Goal: Browse casually: Explore the website without a specific task or goal

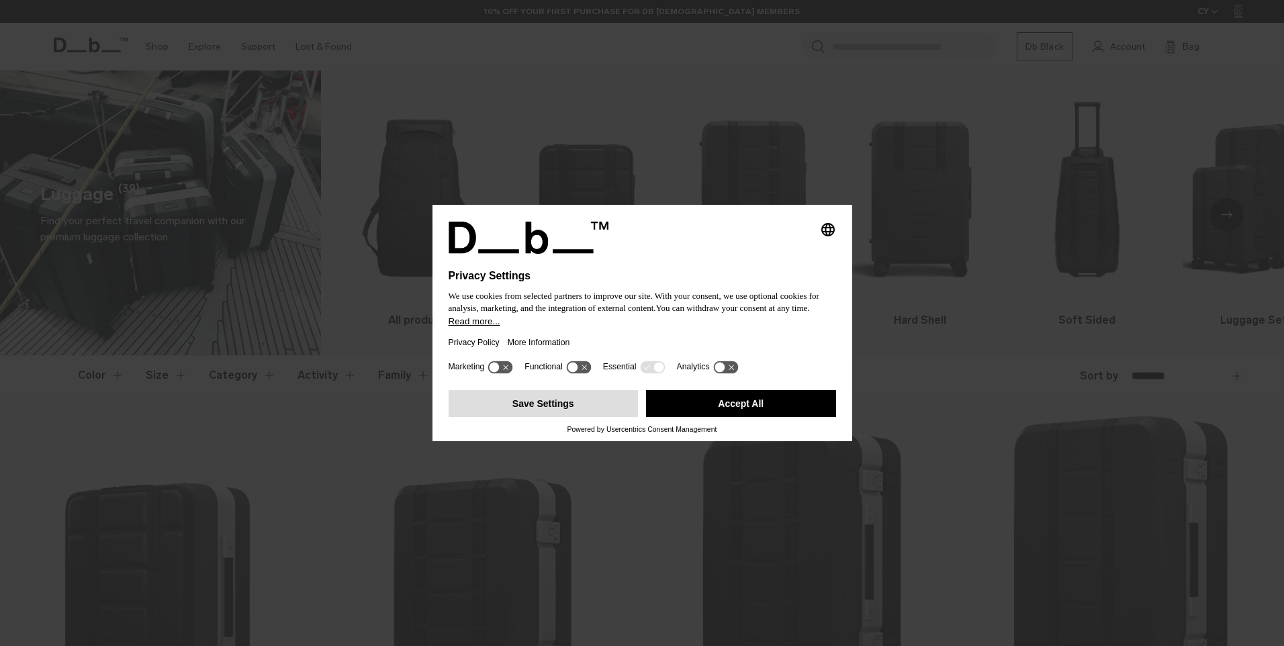
click at [564, 414] on button "Save Settings" at bounding box center [544, 403] width 190 height 27
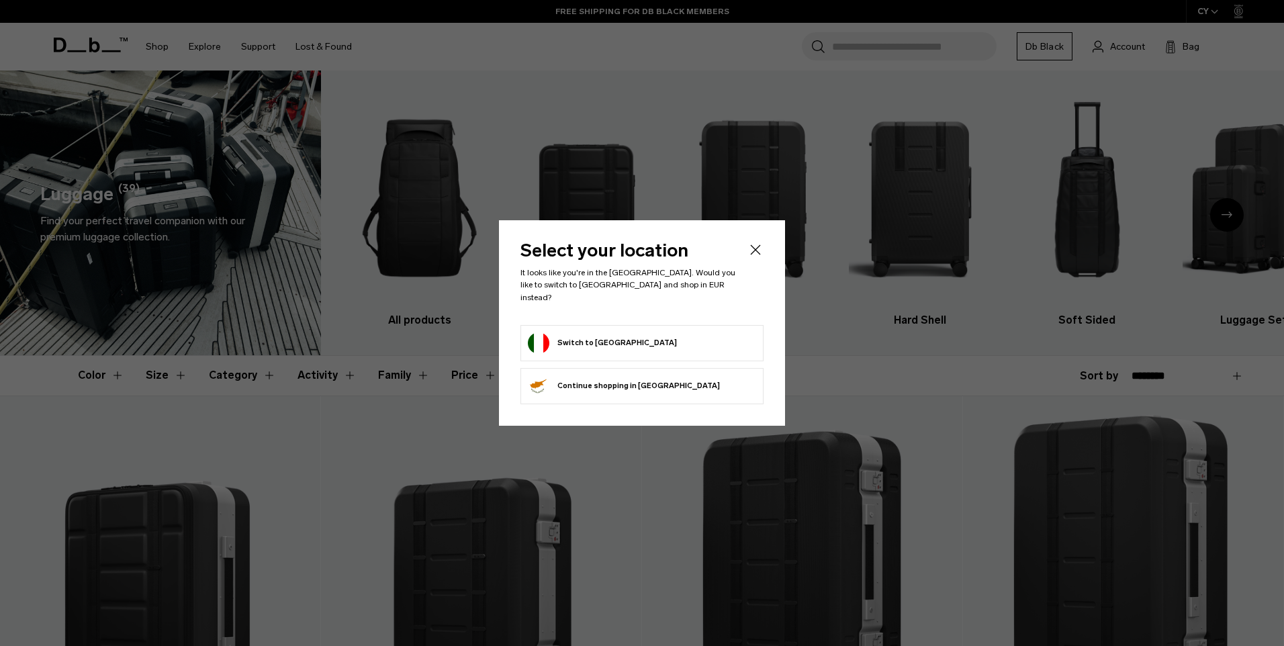
click at [755, 252] on icon "Close" at bounding box center [755, 250] width 16 height 16
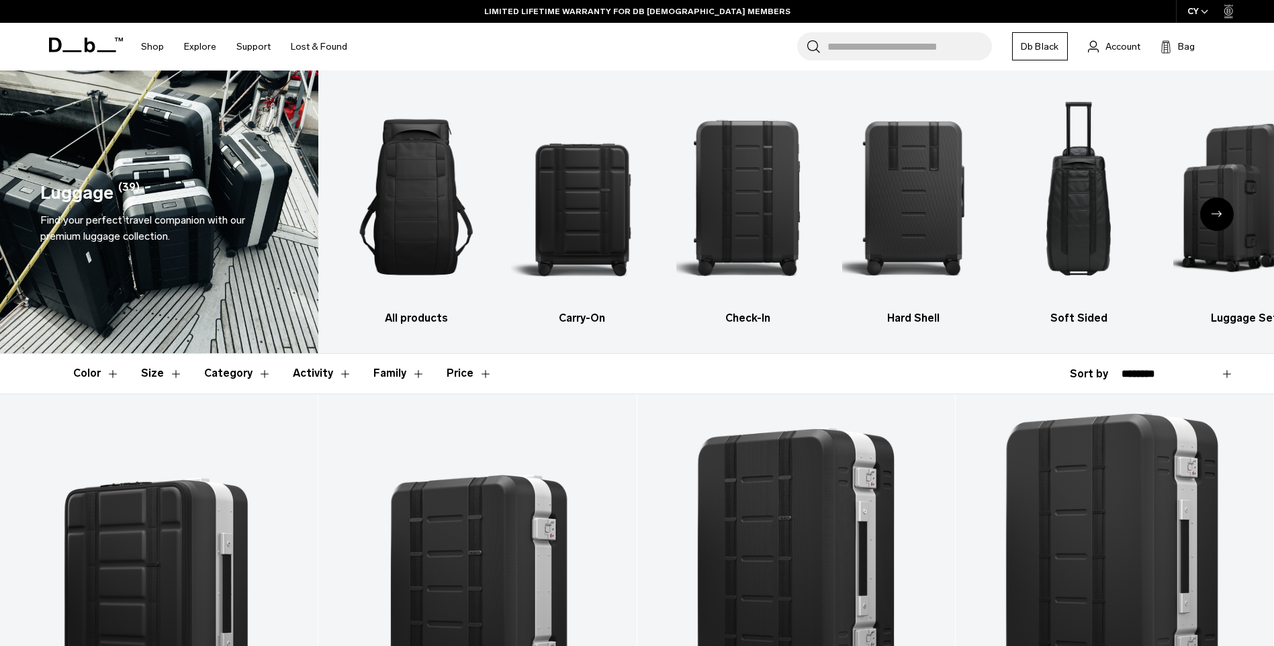
click at [83, 46] on icon at bounding box center [86, 45] width 74 height 15
